Goal: Transaction & Acquisition: Download file/media

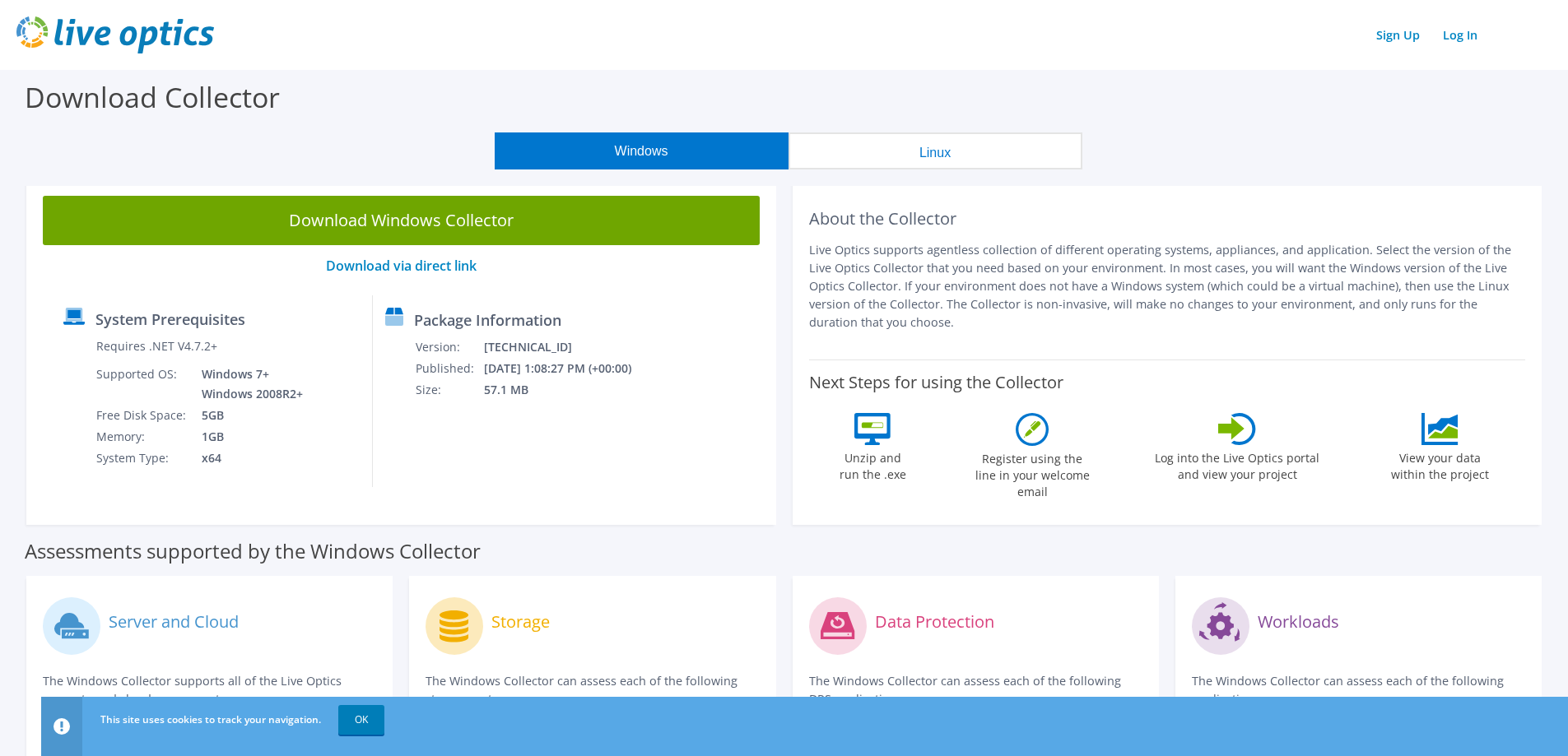
click at [846, 149] on button "Linux" at bounding box center [935, 151] width 294 height 37
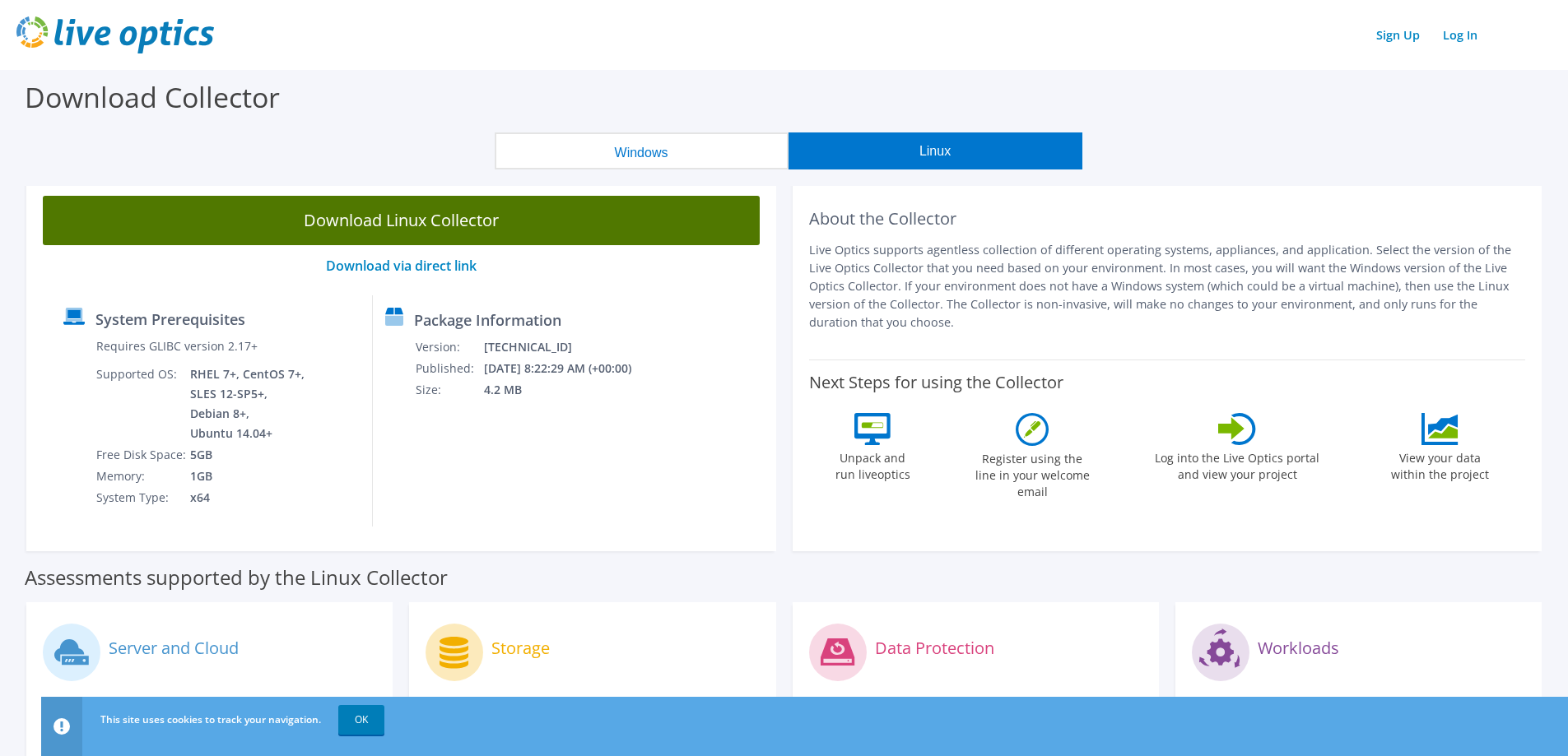
click at [436, 224] on link "Download Linux Collector" at bounding box center [401, 220] width 717 height 50
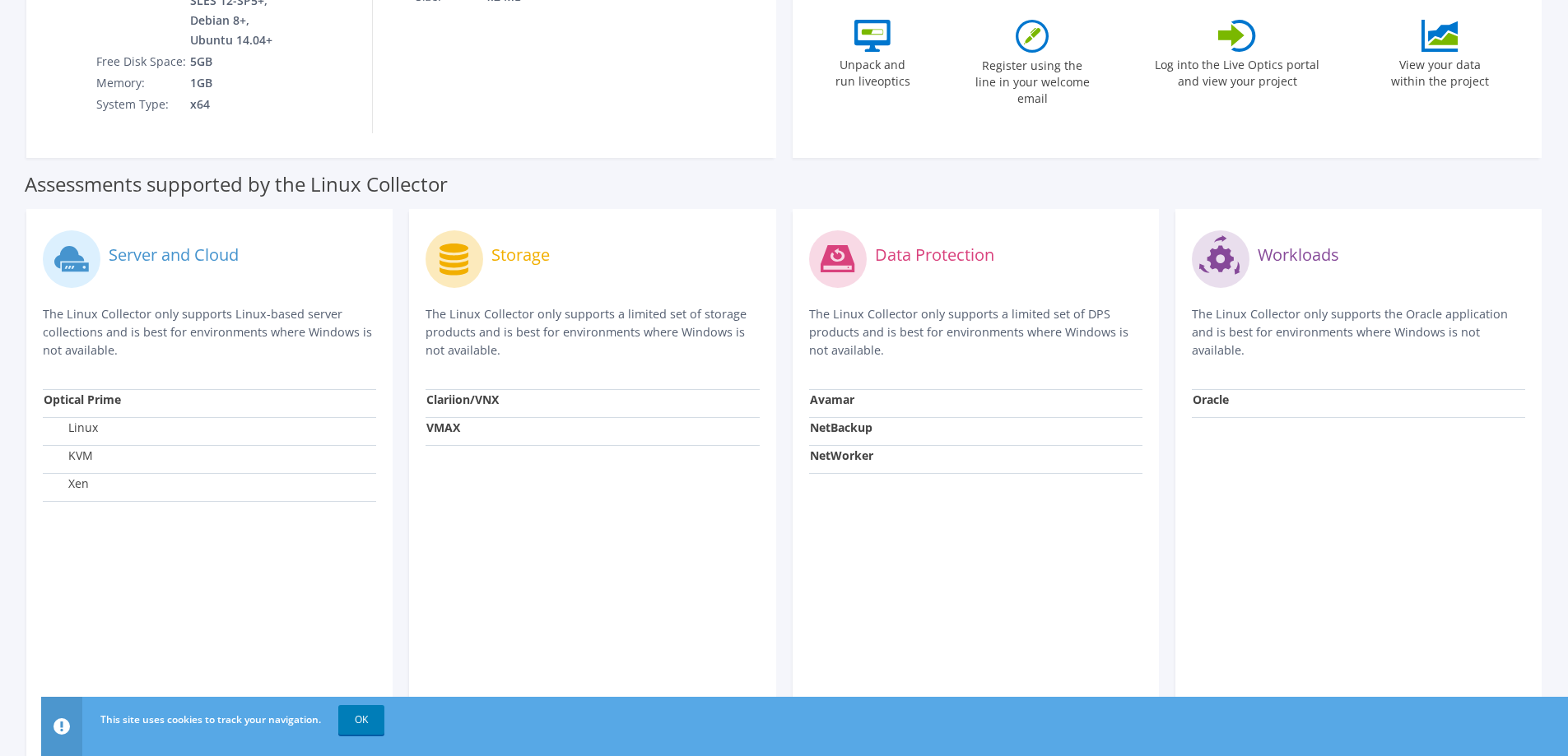
scroll to position [496, 0]
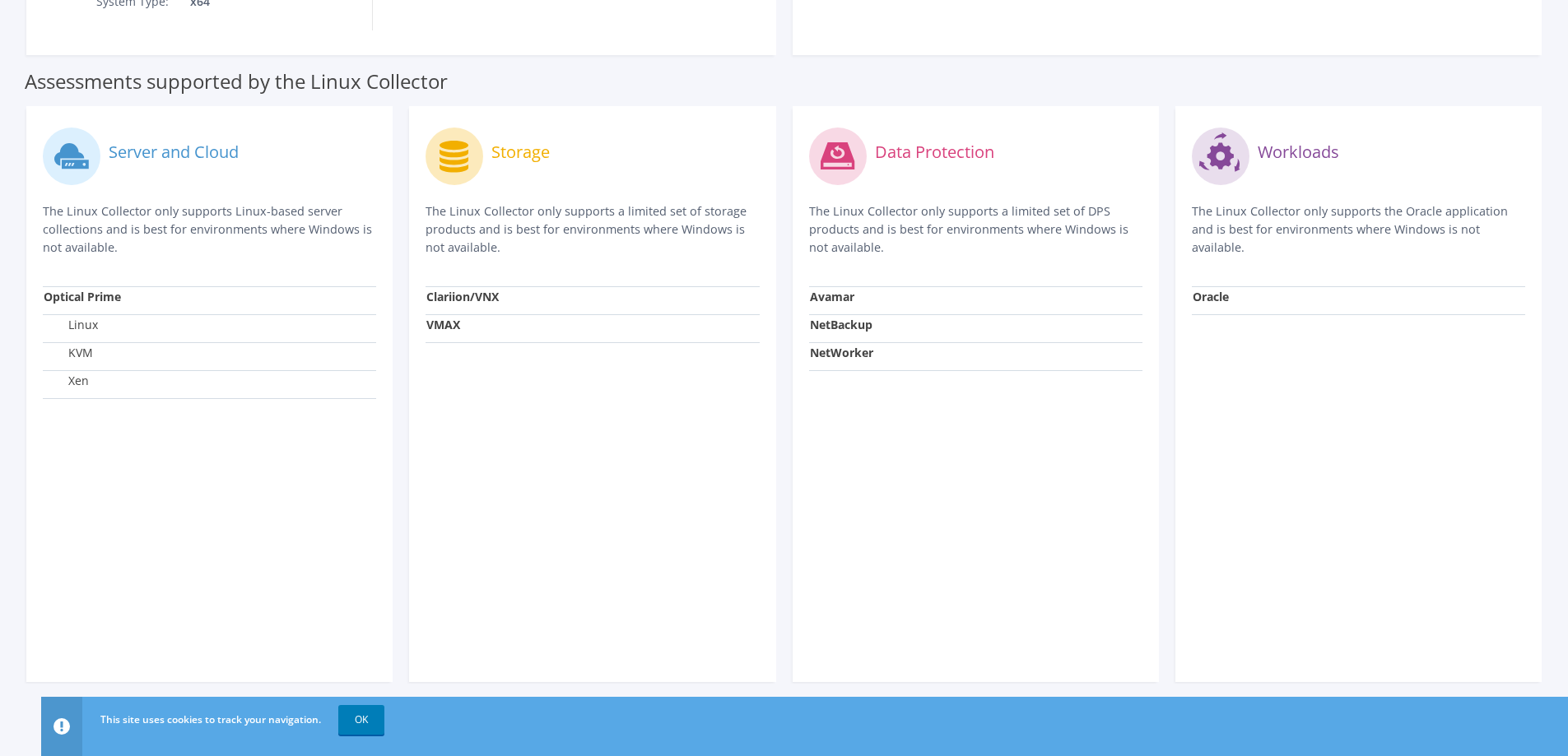
click at [851, 348] on strong "NetWorker" at bounding box center [841, 353] width 64 height 16
click at [848, 165] on icon at bounding box center [837, 155] width 34 height 27
